Goal: Transaction & Acquisition: Purchase product/service

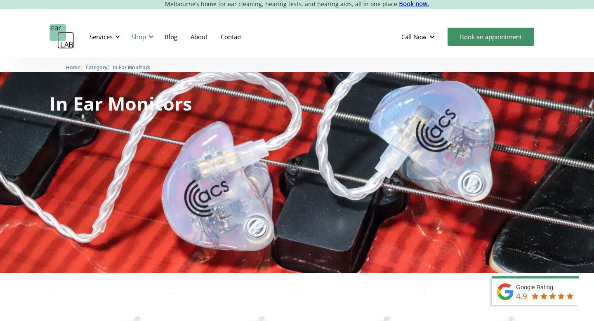
click at [145, 37] on div "Shop" at bounding box center [139, 37] width 14 height 8
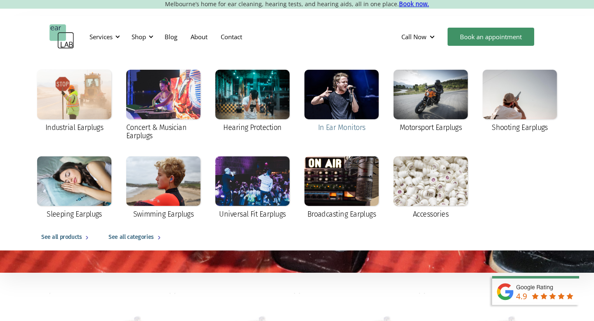
click at [349, 113] on div at bounding box center [342, 95] width 74 height 50
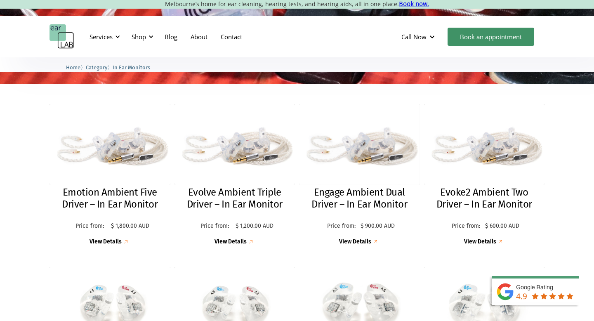
scroll to position [174, 0]
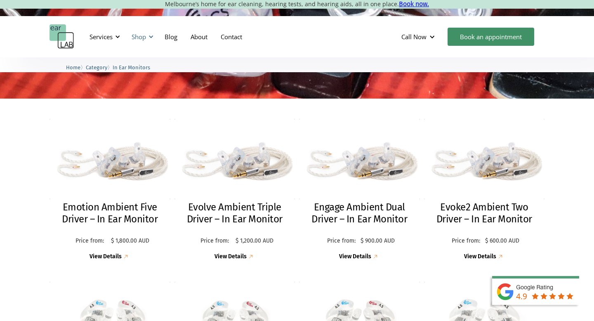
click at [149, 37] on div at bounding box center [151, 37] width 6 height 6
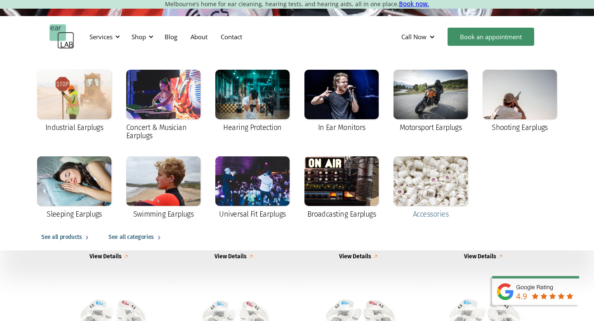
click at [435, 190] on div at bounding box center [431, 181] width 74 height 50
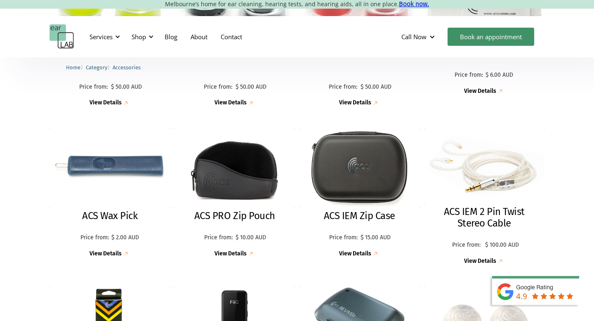
scroll to position [507, 0]
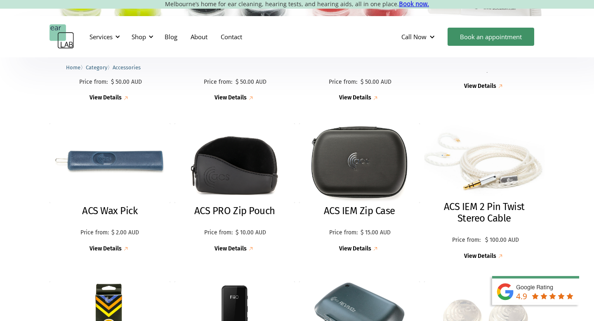
click at [488, 185] on img at bounding box center [484, 161] width 133 height 83
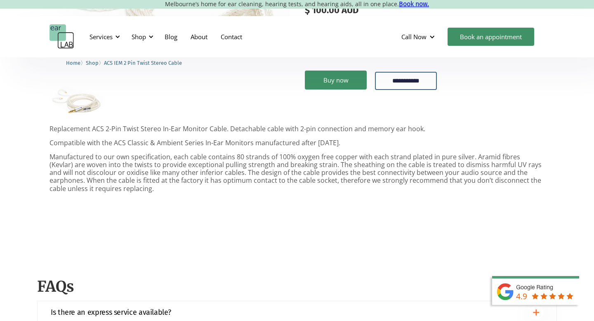
scroll to position [172, 0]
